Goal: Information Seeking & Learning: Learn about a topic

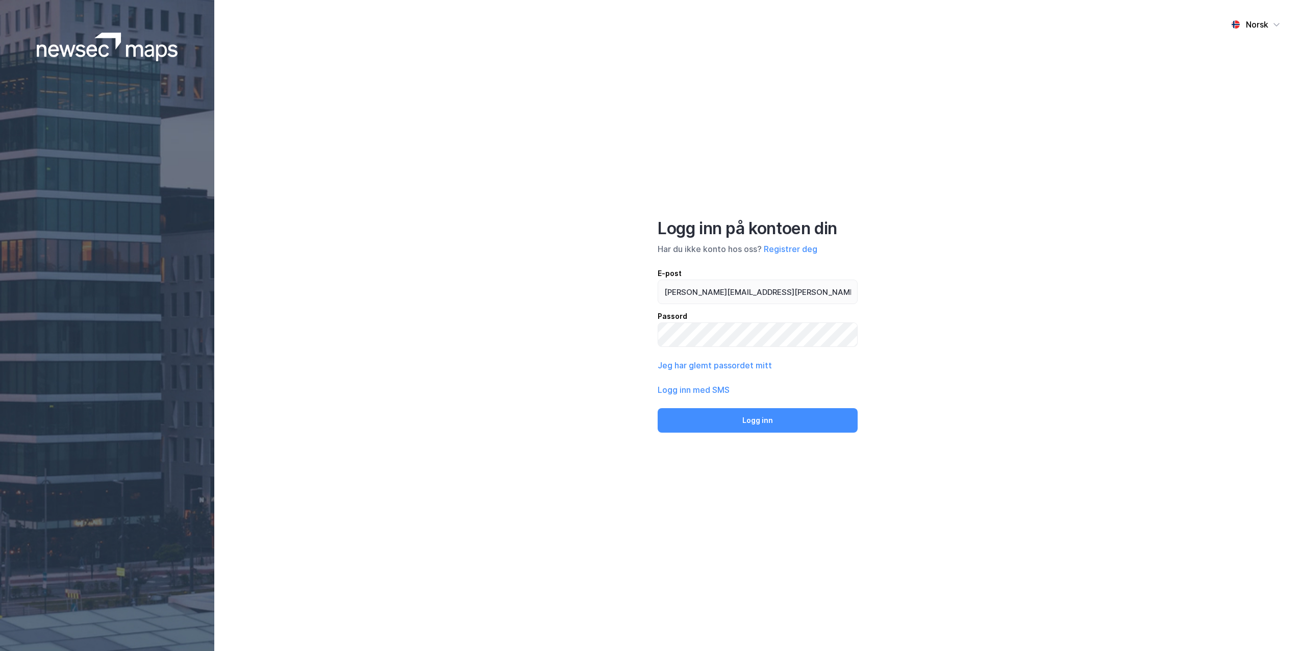
drag, startPoint x: 0, startPoint y: 0, endPoint x: 690, endPoint y: 408, distance: 802.0
click at [690, 408] on button "Logg inn" at bounding box center [758, 420] width 200 height 24
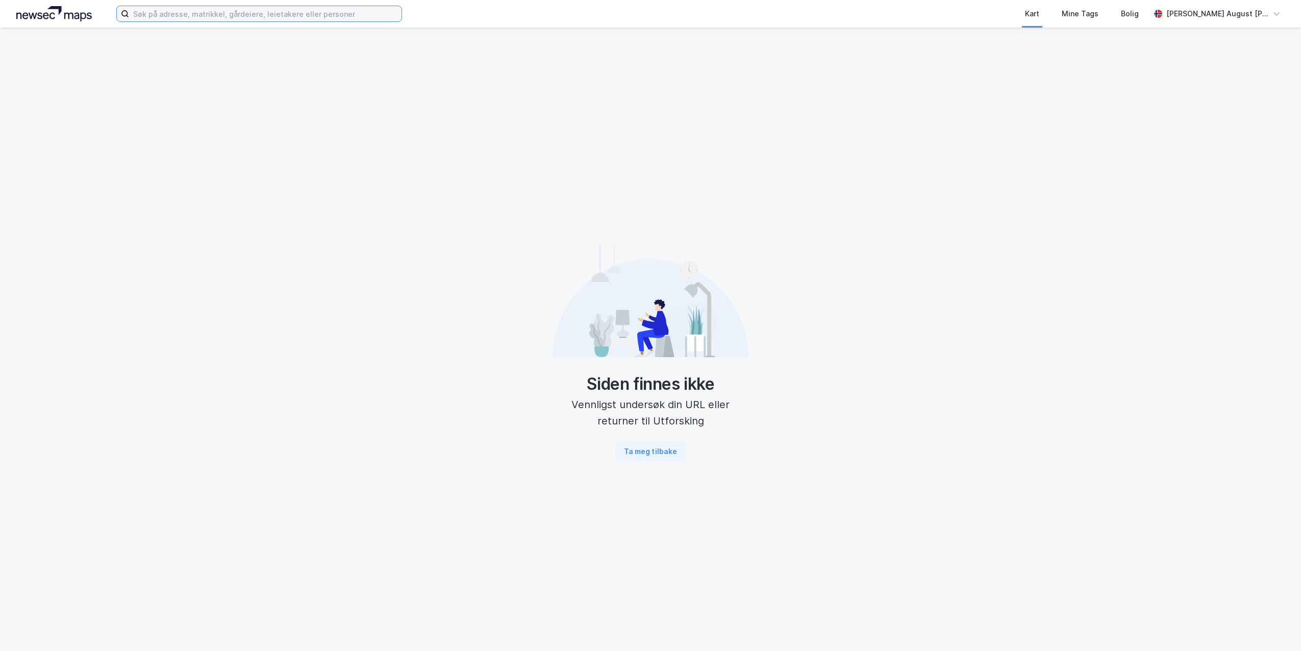
click at [267, 13] on input at bounding box center [265, 13] width 272 height 15
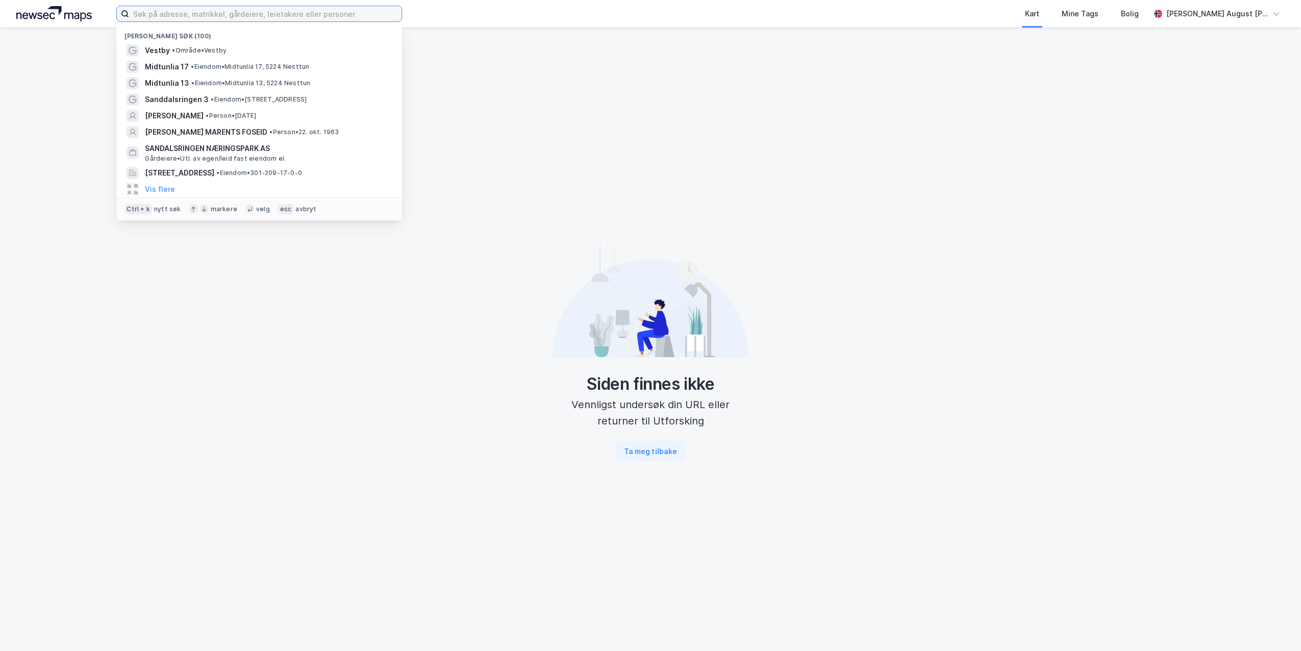
paste input "[STREET_ADDRESS]"
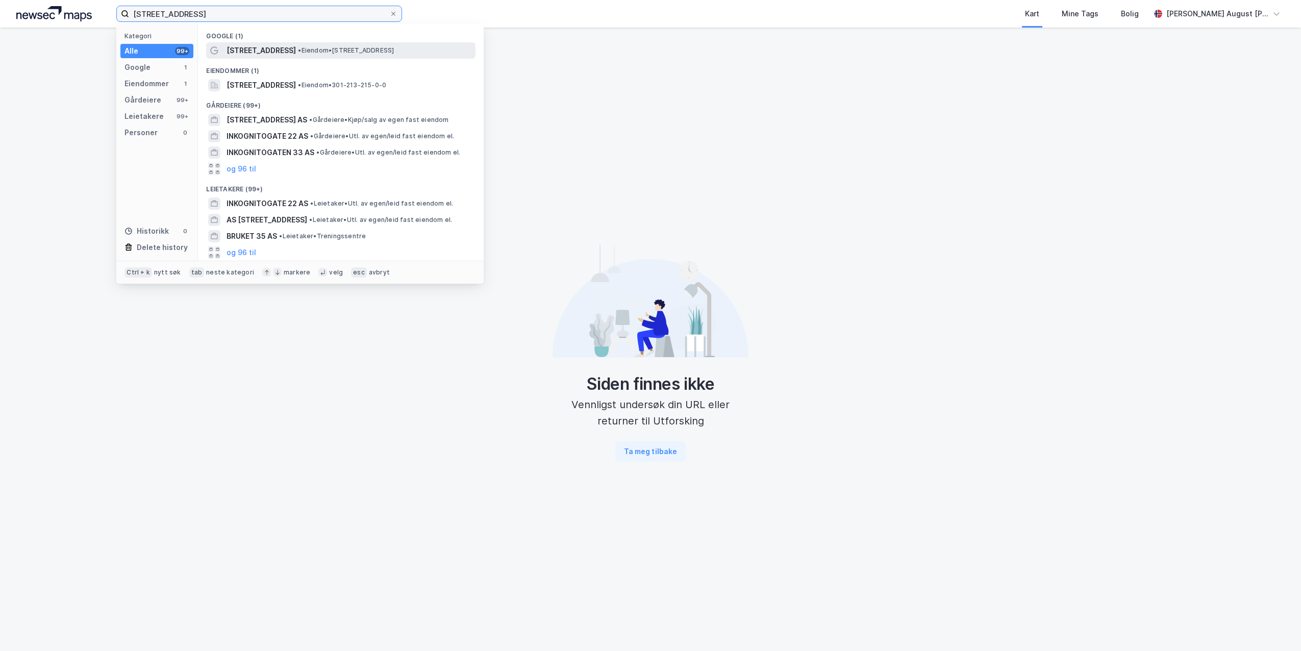
type input "[STREET_ADDRESS]"
click at [252, 57] on div "Inkognitogata 35 • Eiendom • Inkognitogata 35, 0256 Oslo" at bounding box center [340, 50] width 269 height 16
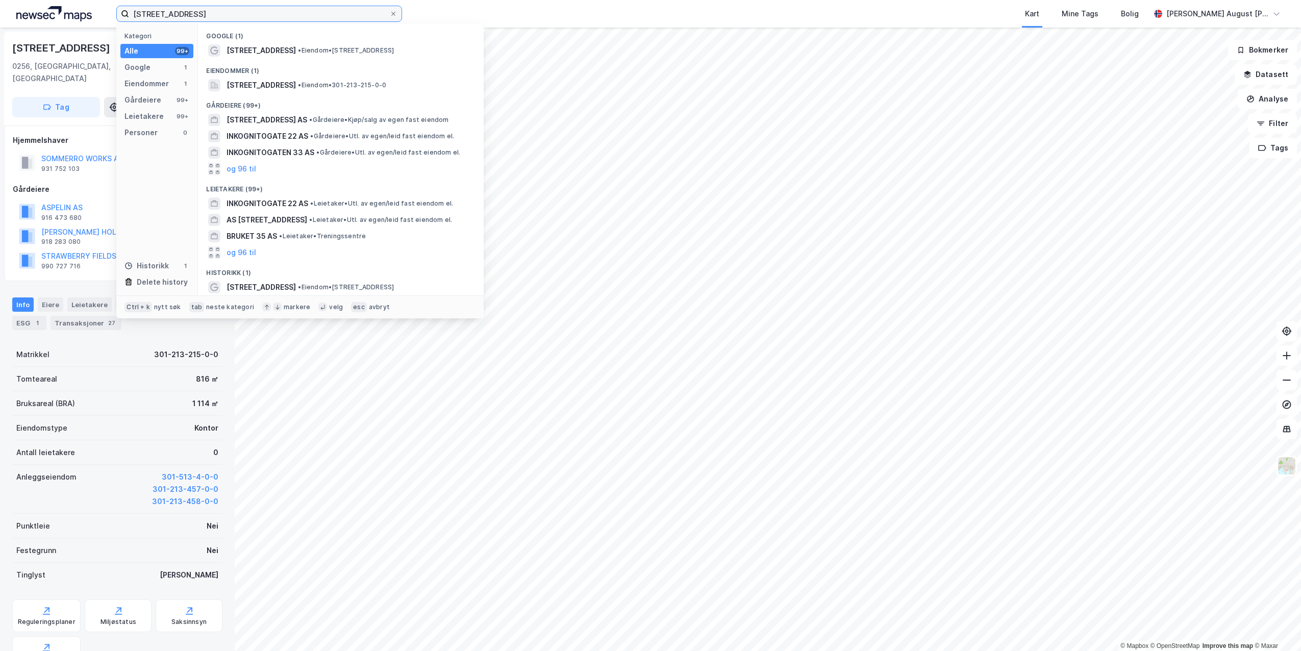
drag, startPoint x: 175, startPoint y: 14, endPoint x: 68, endPoint y: -11, distance: 109.9
click at [68, 0] on html "Inkognitogata 35 Kategori Alle 99+ Google 1 Eiendommer 1 Gårdeiere 99+ Leietake…" at bounding box center [650, 325] width 1301 height 651
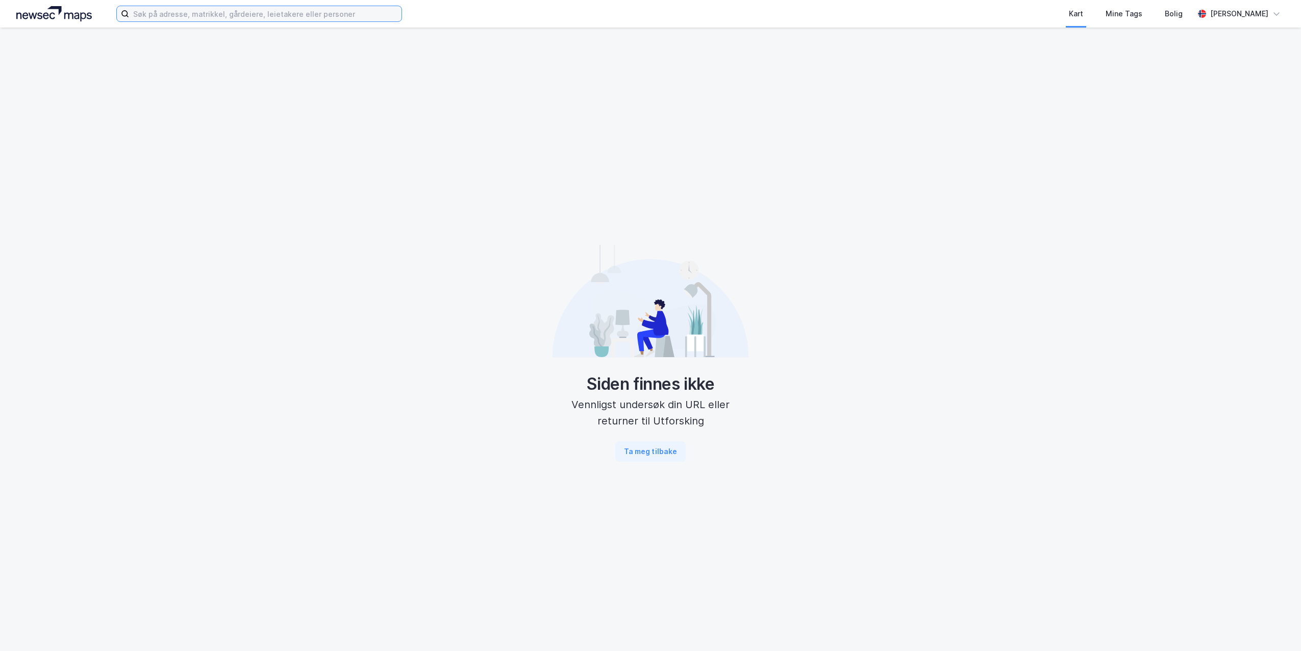
click at [152, 8] on input at bounding box center [265, 13] width 272 height 15
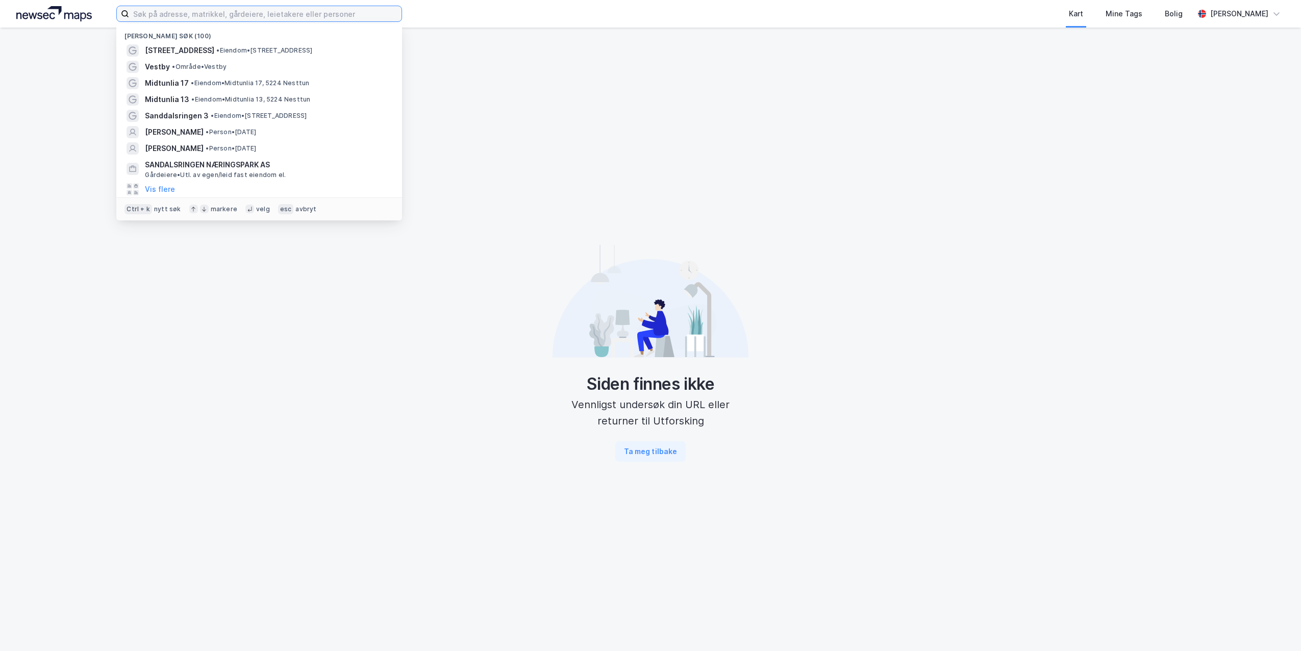
paste input "[STREET_ADDRESS]"
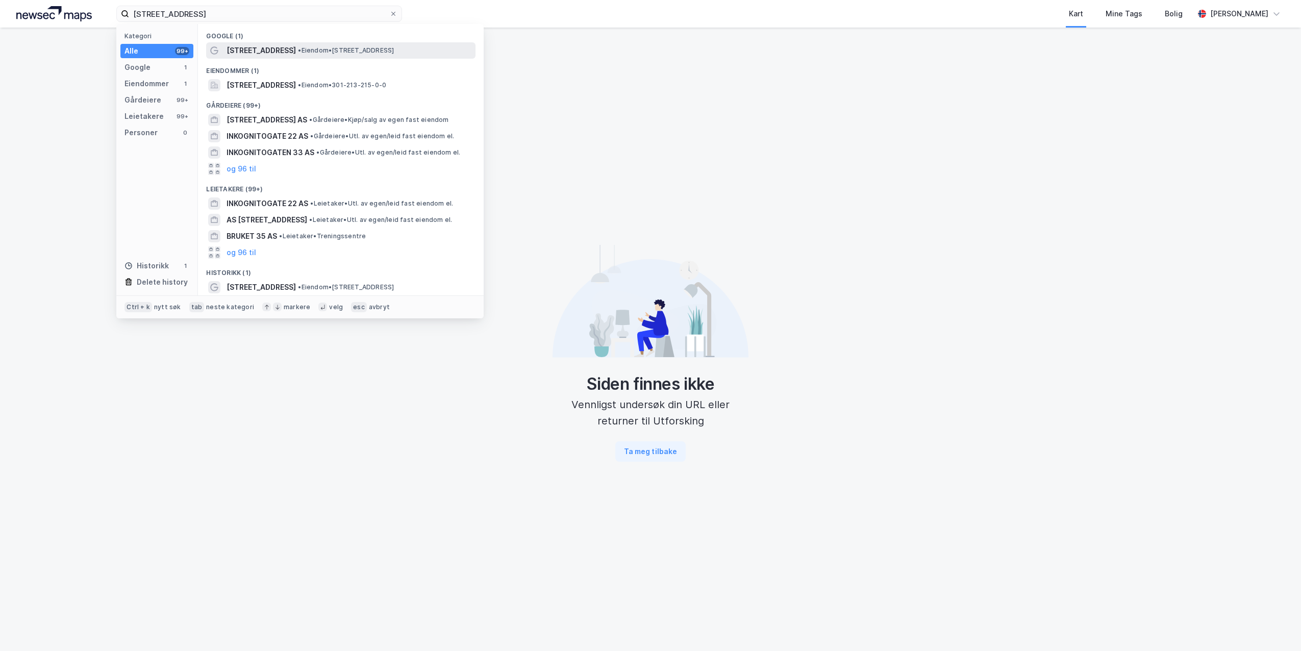
click at [259, 53] on span "[STREET_ADDRESS]" at bounding box center [261, 50] width 69 height 12
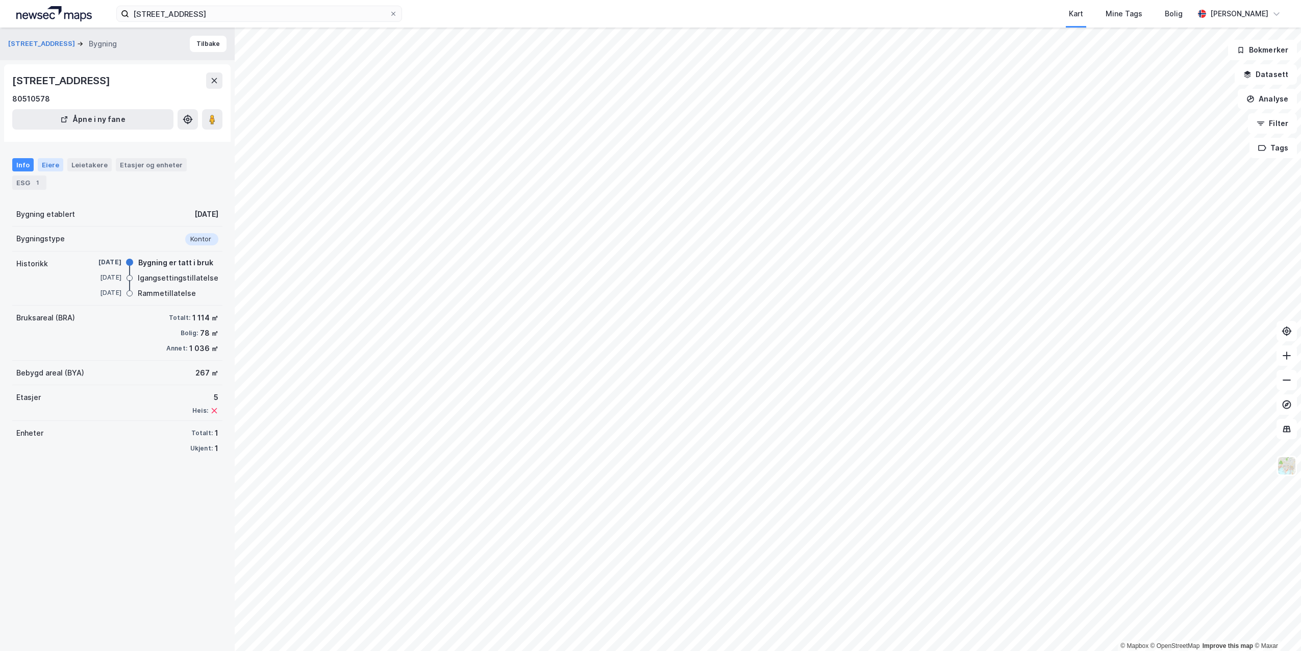
click at [46, 161] on div "Eiere" at bounding box center [51, 164] width 26 height 13
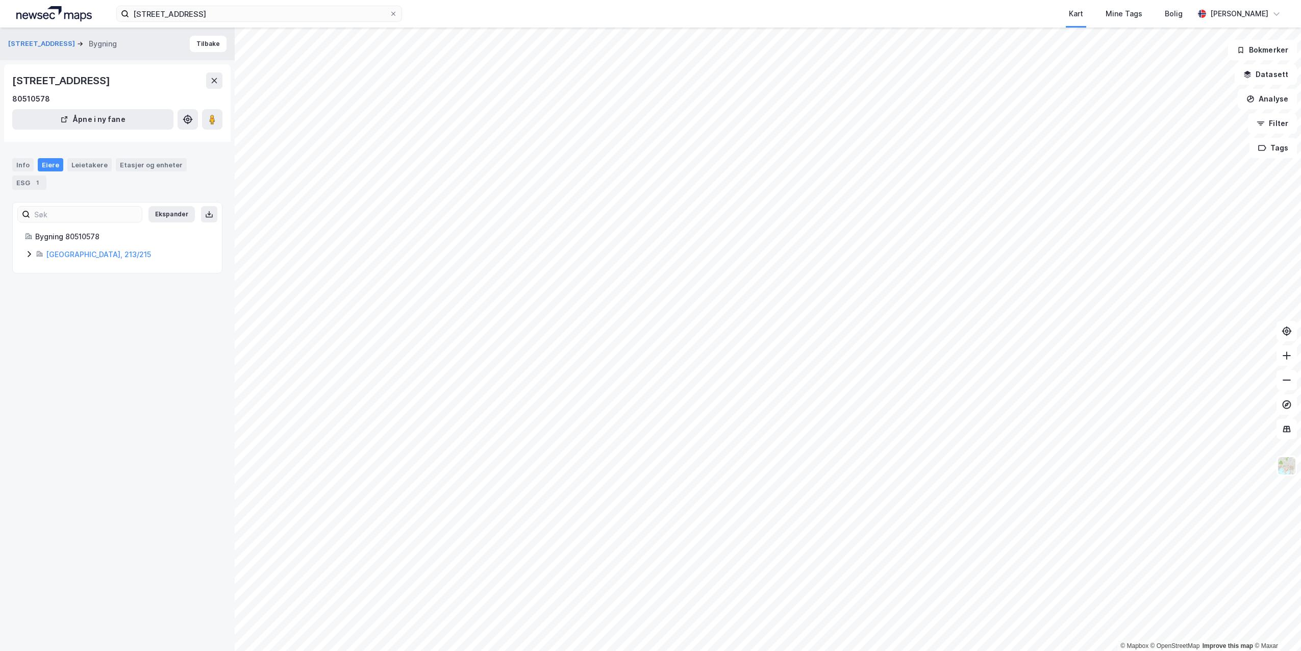
click at [30, 255] on icon at bounding box center [29, 254] width 3 height 6
click at [52, 288] on icon at bounding box center [53, 289] width 8 height 8
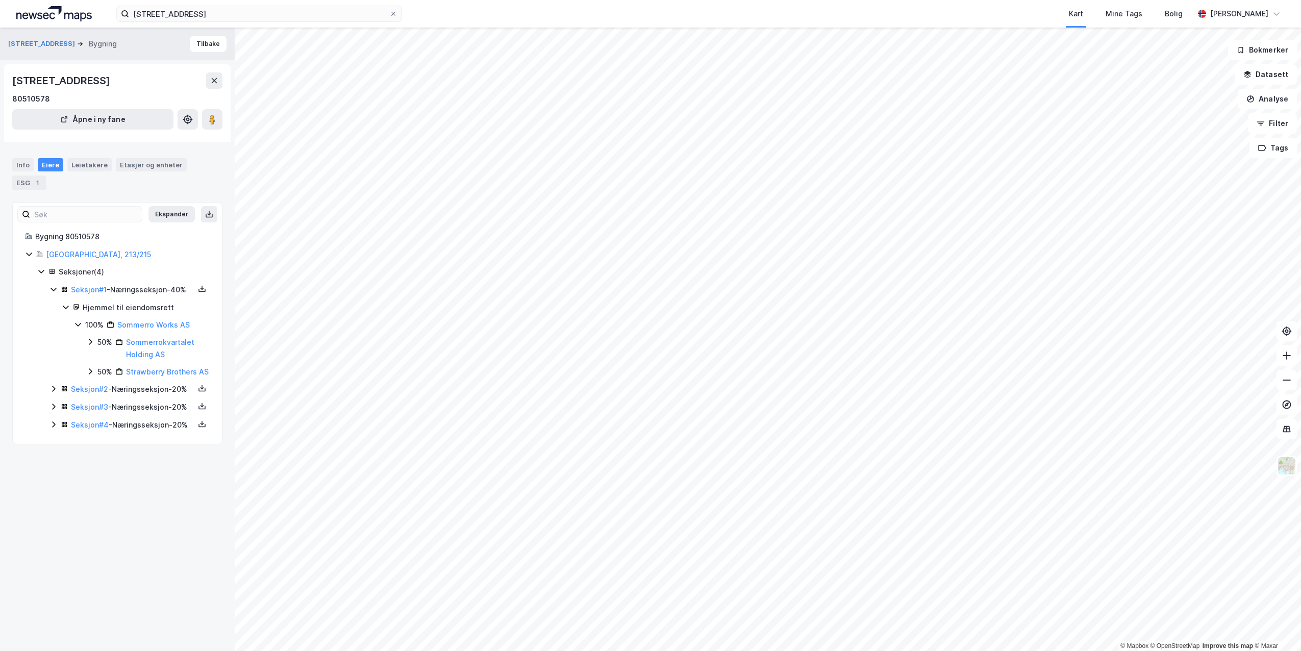
click at [88, 346] on icon at bounding box center [90, 342] width 8 height 8
click at [91, 346] on icon at bounding box center [90, 342] width 8 height 8
click at [76, 329] on icon at bounding box center [78, 324] width 8 height 8
click at [52, 346] on icon at bounding box center [53, 342] width 8 height 8
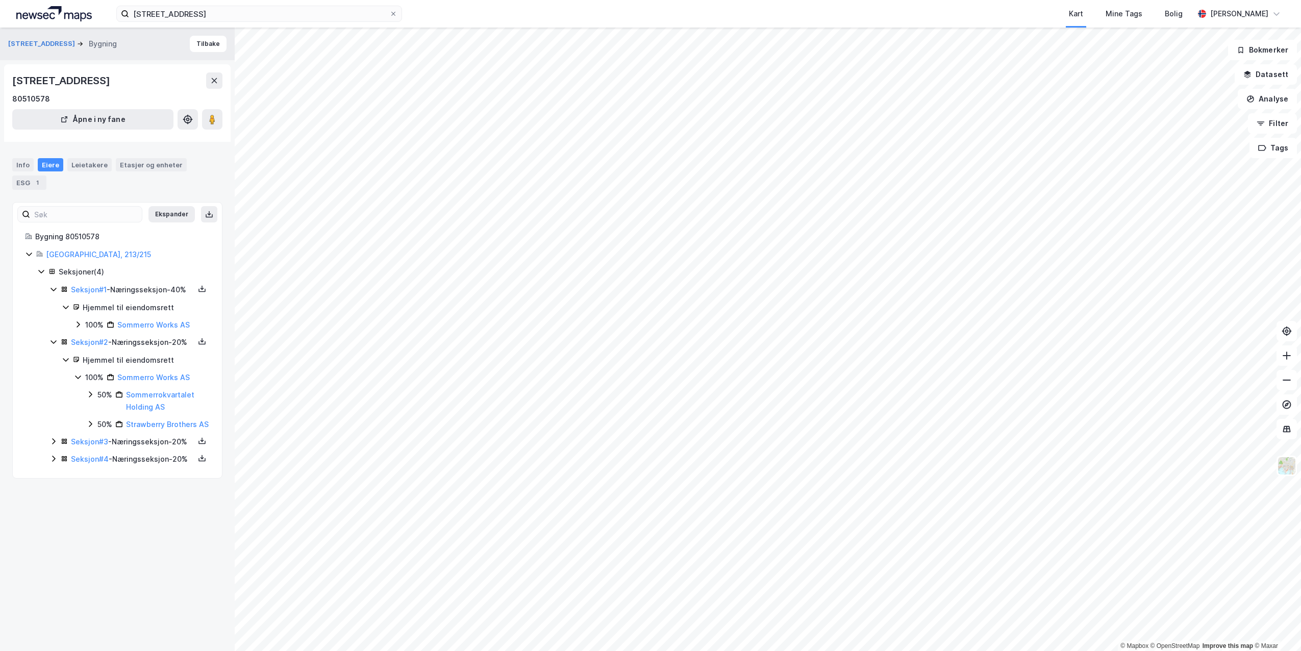
click at [65, 364] on icon at bounding box center [66, 360] width 8 height 8
click at [66, 364] on icon at bounding box center [66, 360] width 8 height 8
click at [57, 381] on icon at bounding box center [53, 377] width 8 height 8
click at [56, 381] on icon at bounding box center [53, 377] width 8 height 8
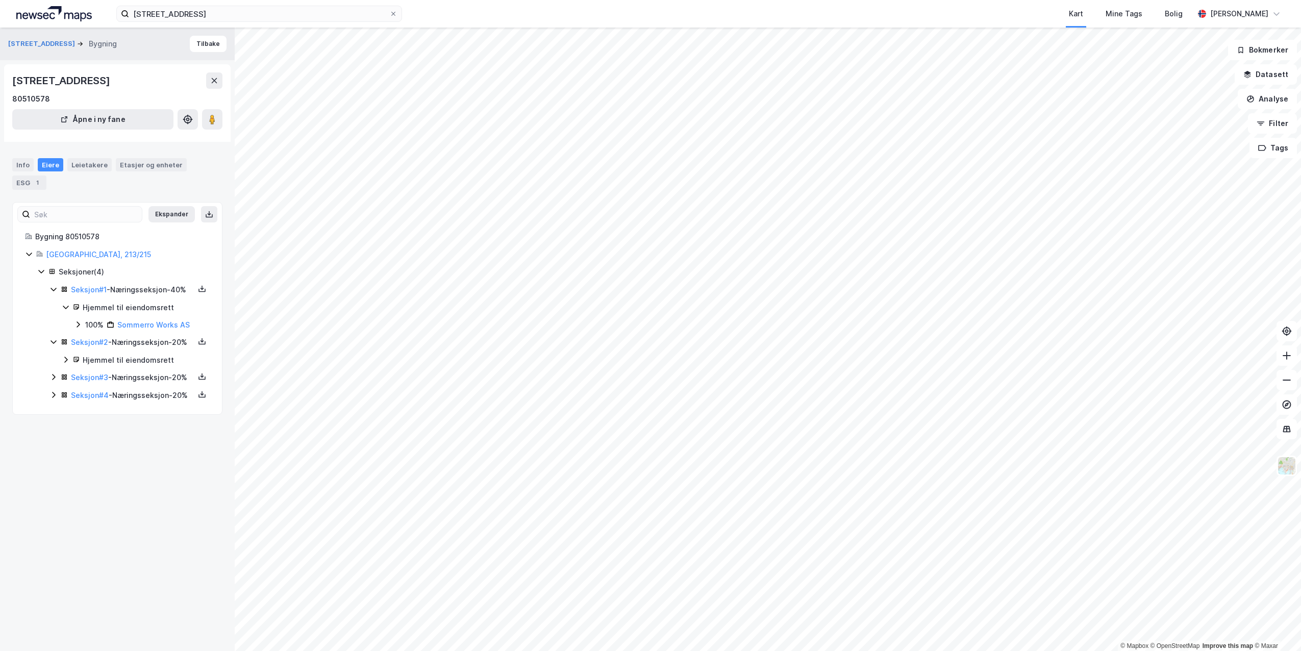
click at [52, 399] on icon at bounding box center [53, 395] width 8 height 8
click at [43, 274] on icon at bounding box center [41, 271] width 8 height 8
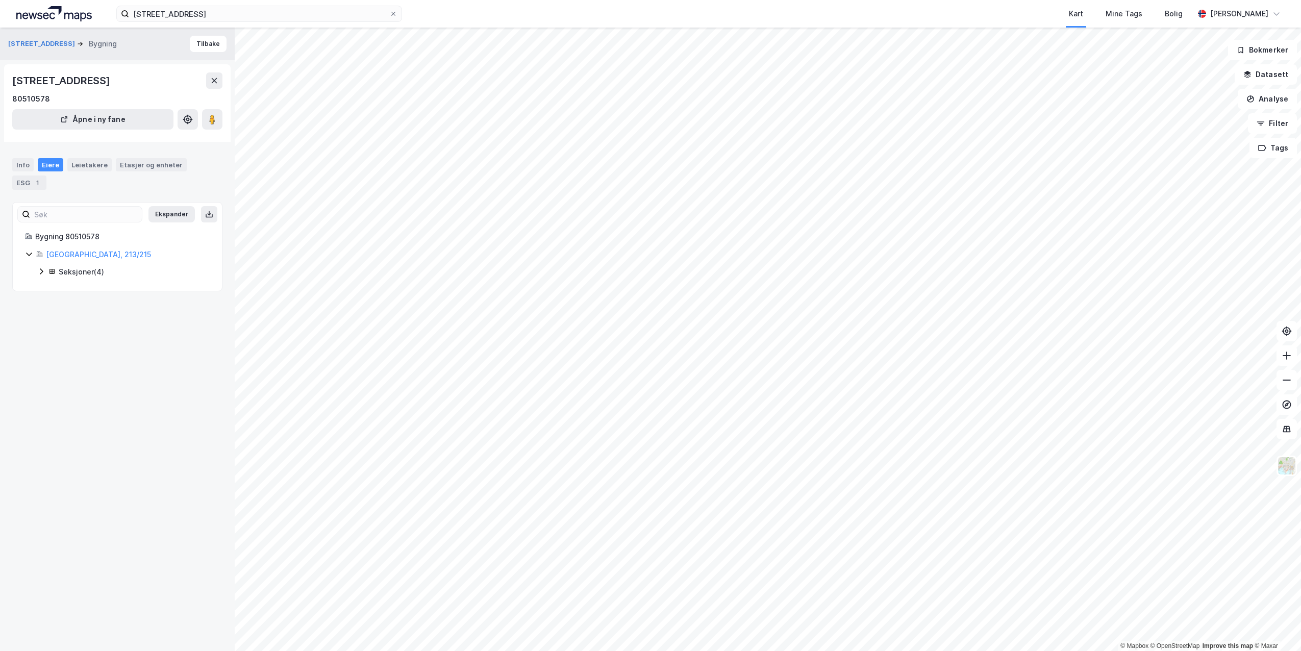
click at [32, 258] on icon at bounding box center [29, 254] width 8 height 8
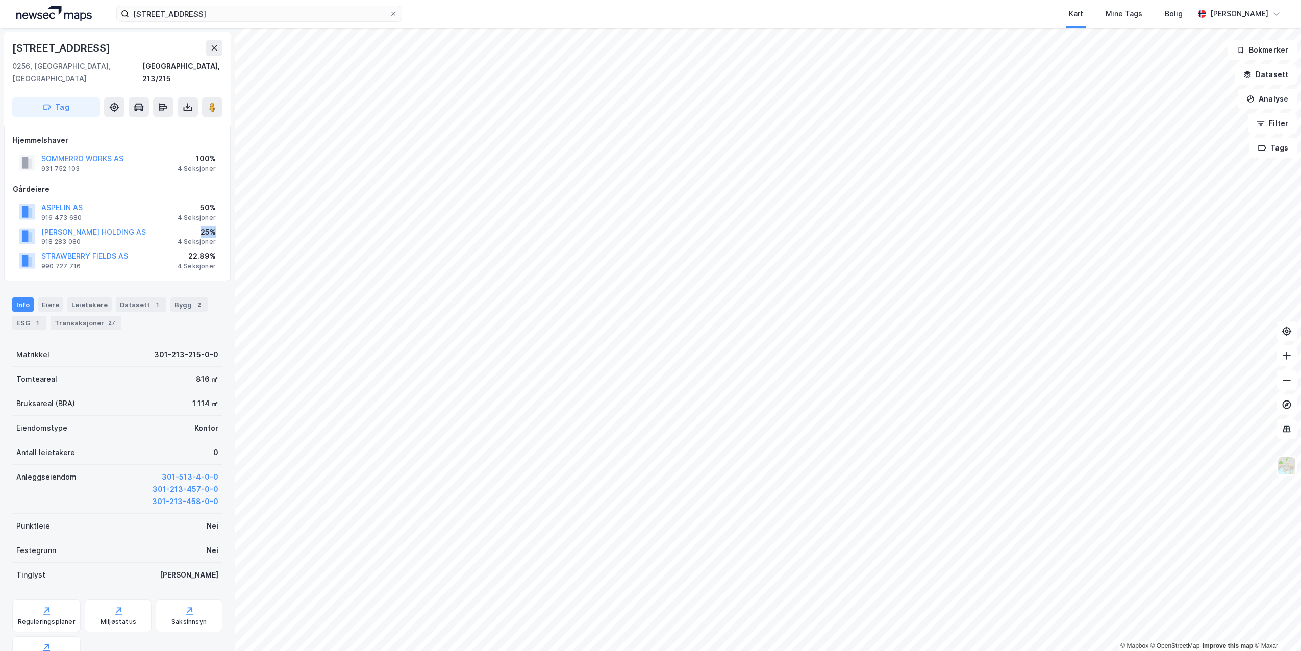
drag, startPoint x: 220, startPoint y: 214, endPoint x: 172, endPoint y: 223, distance: 48.7
click at [172, 224] on div "VARNER HOLDING AS 918 283 080 25% 4 Seksjoner" at bounding box center [117, 236] width 209 height 24
click at [169, 225] on div "VARNER HOLDING AS 918 283 080 25% 4 Seksjoner" at bounding box center [117, 236] width 209 height 24
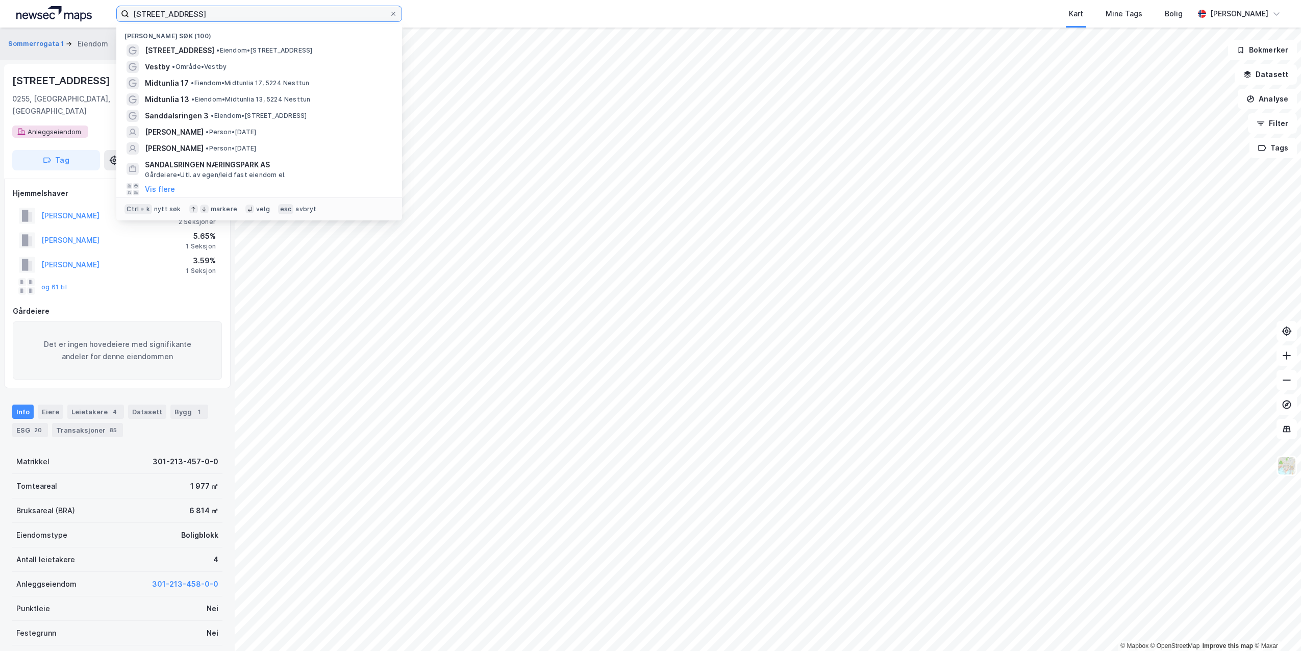
drag, startPoint x: 211, startPoint y: 12, endPoint x: 264, endPoint y: 25, distance: 54.1
click at [92, 0] on html "[STREET_ADDRESS] Nylige søk (100) [STREET_ADDRESS] • Eiendom • [STREET_ADDRESS]…" at bounding box center [650, 325] width 1301 height 651
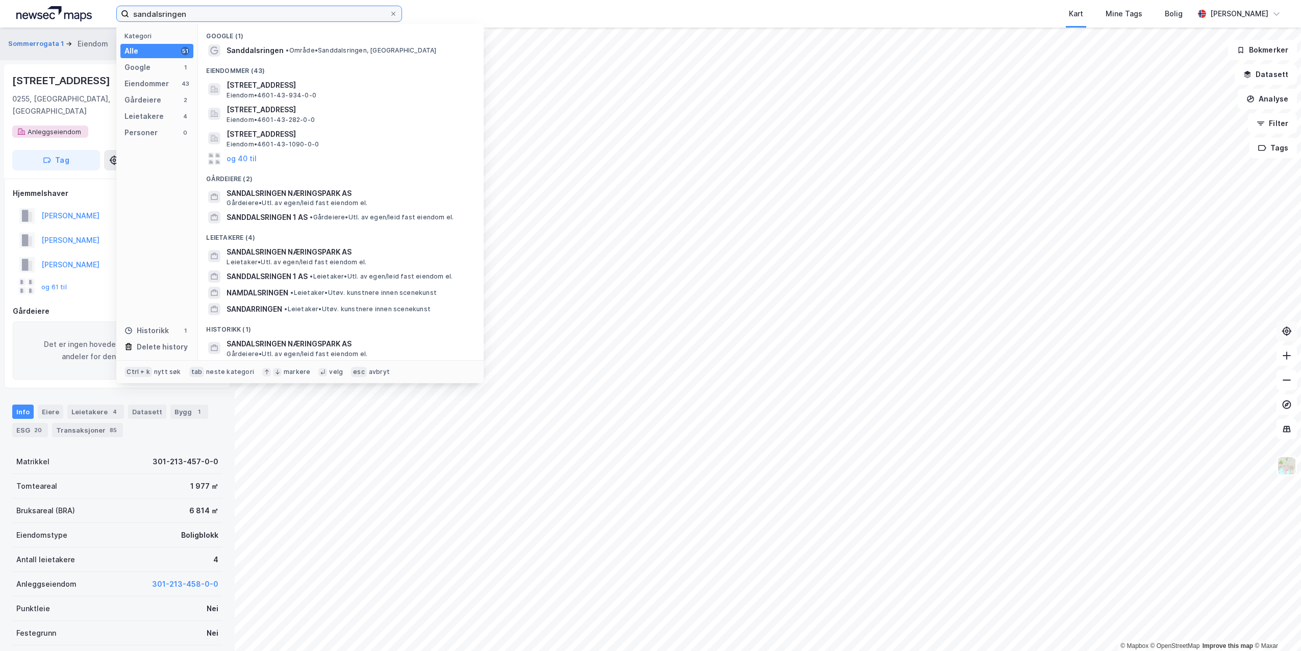
type input "sandalsringen"
